Goal: Task Accomplishment & Management: Manage account settings

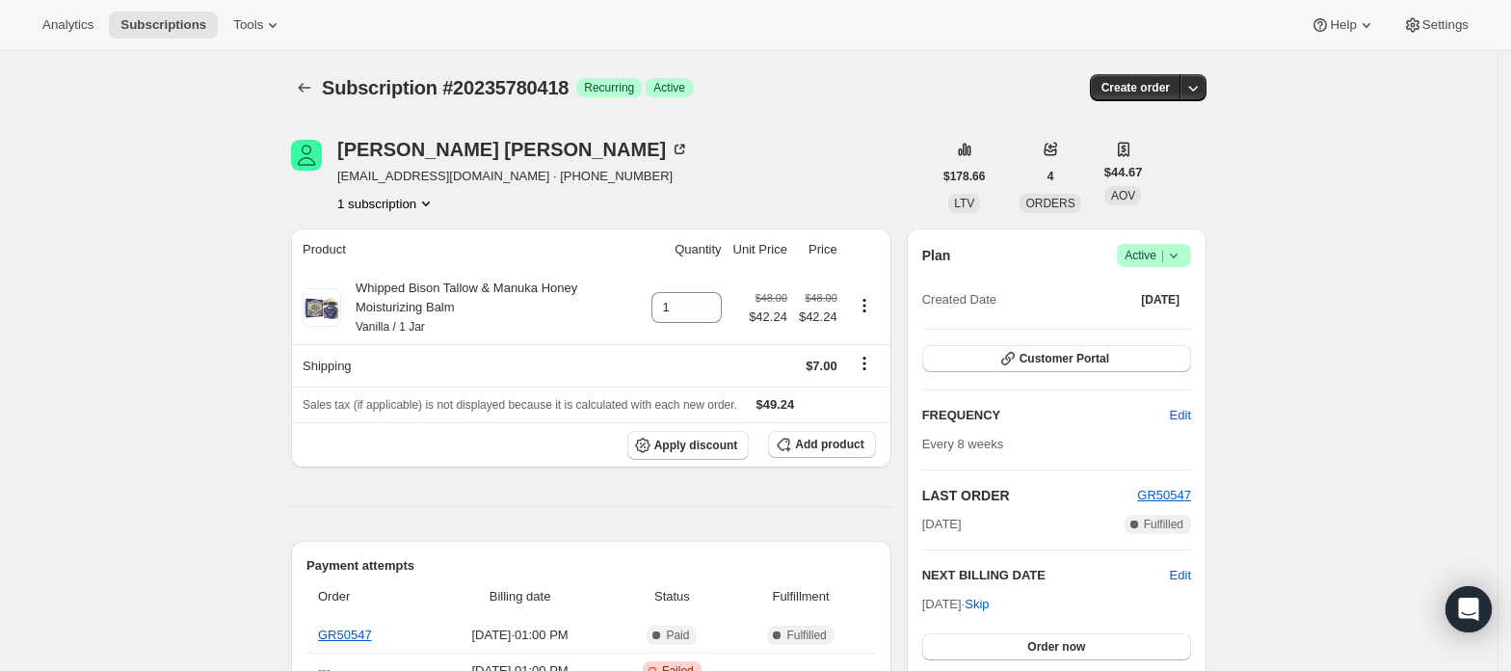
click at [1173, 255] on icon at bounding box center [1173, 255] width 19 height 19
click at [1165, 319] on span "Cancel subscription" at bounding box center [1161, 326] width 109 height 14
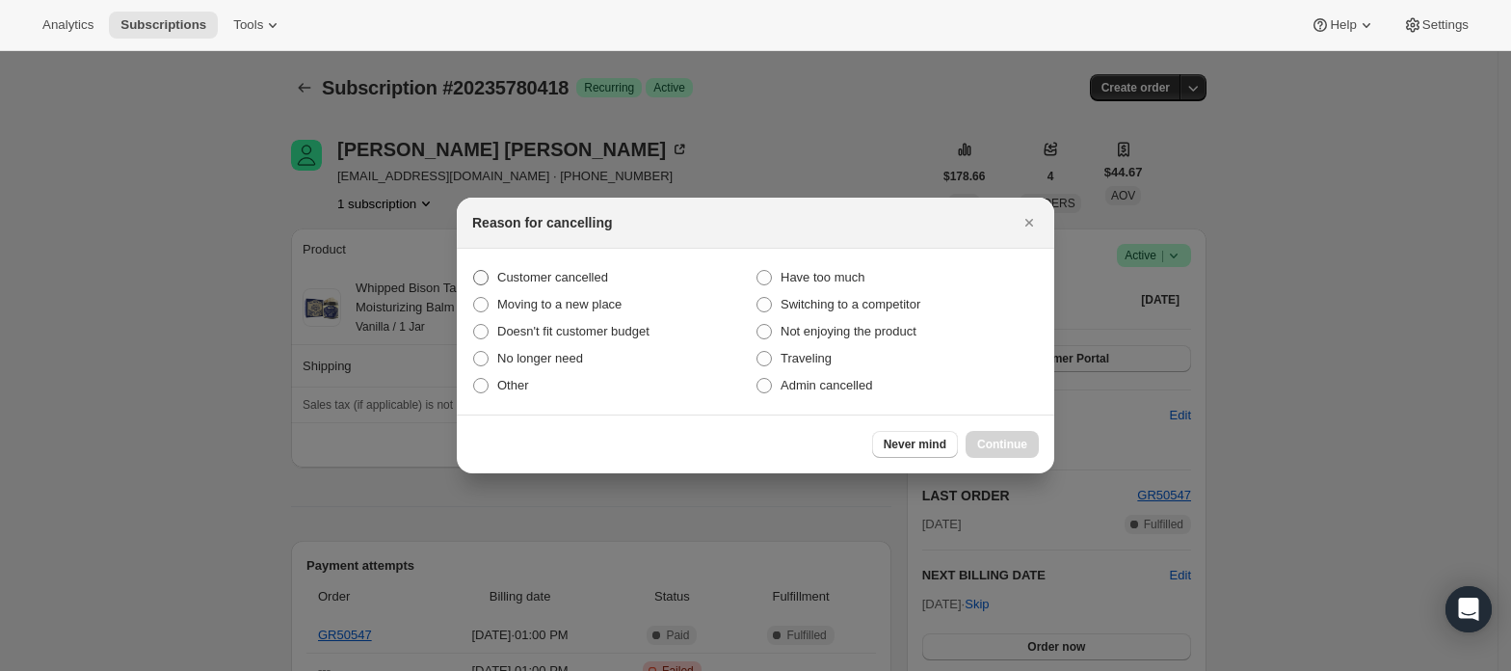
click at [574, 271] on span "Customer cancelled" at bounding box center [552, 277] width 111 height 14
click at [474, 271] on input "Customer cancelled" at bounding box center [473, 270] width 1 height 1
radio input "true"
click at [1006, 447] on span "Continue" at bounding box center [1002, 444] width 50 height 15
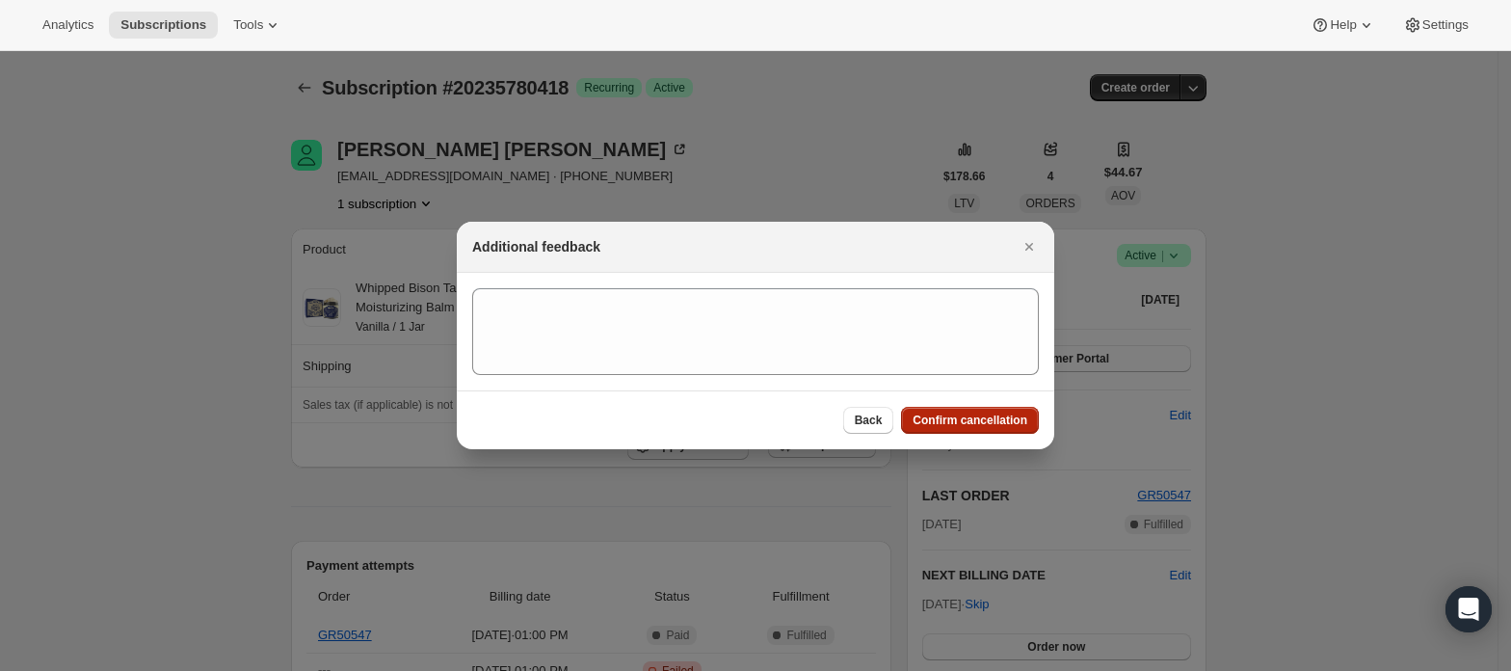
click at [964, 414] on span "Confirm cancellation" at bounding box center [970, 419] width 115 height 15
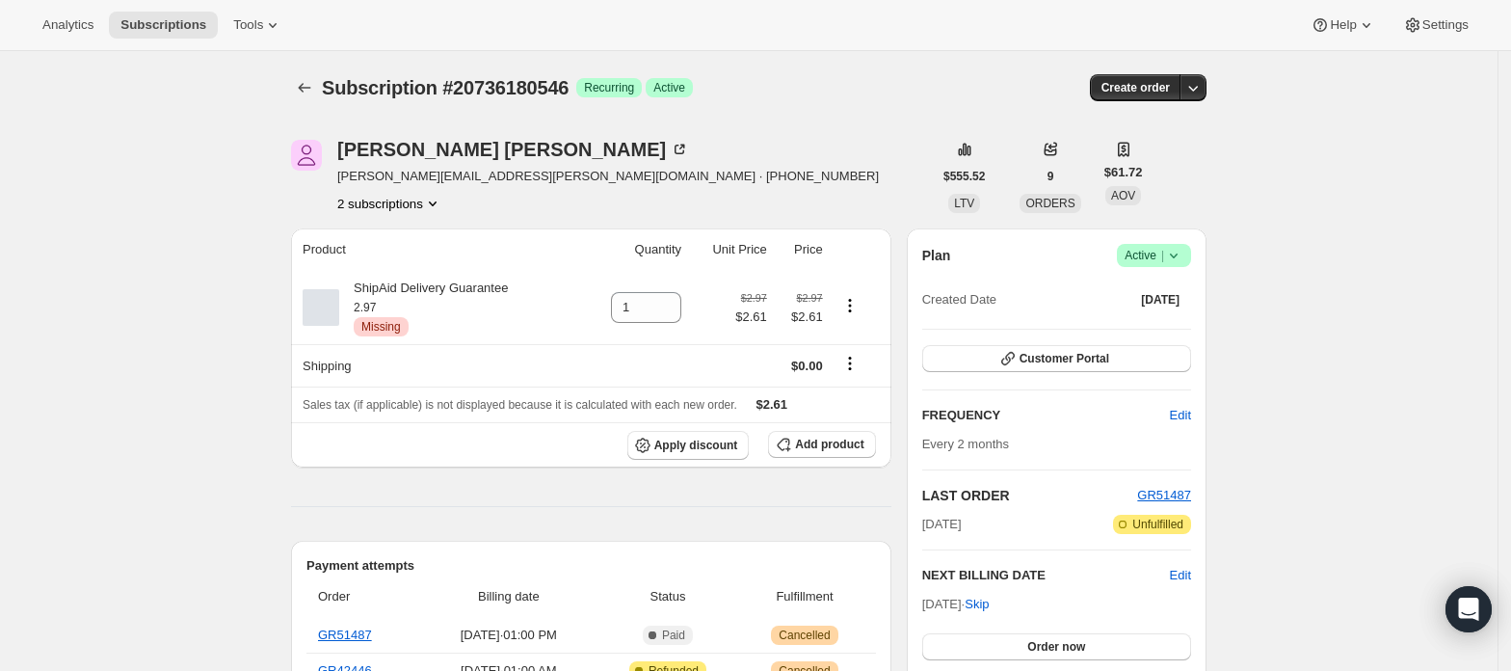
click at [406, 205] on button "2 subscriptions" at bounding box center [389, 203] width 105 height 19
click at [407, 270] on span "20736213314" at bounding box center [397, 272] width 134 height 19
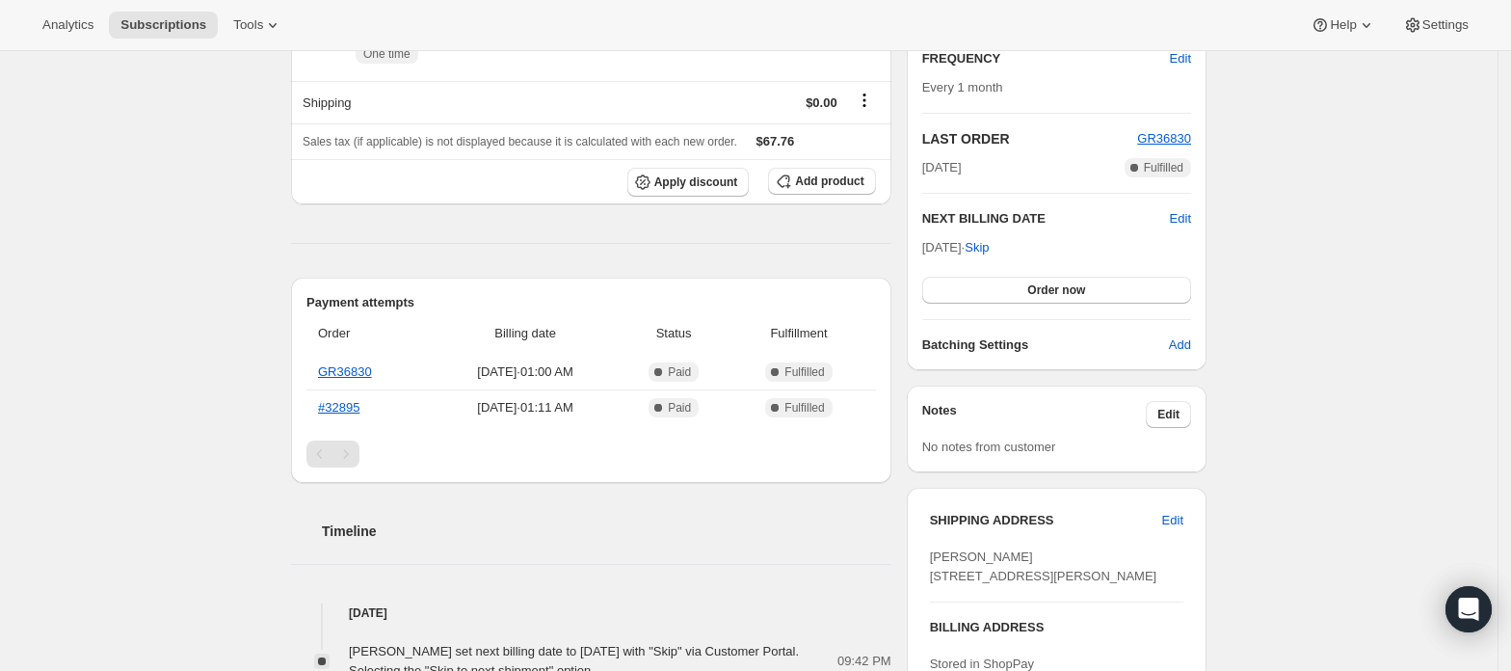
scroll to position [514, 0]
